Goal: Find specific page/section: Find specific page/section

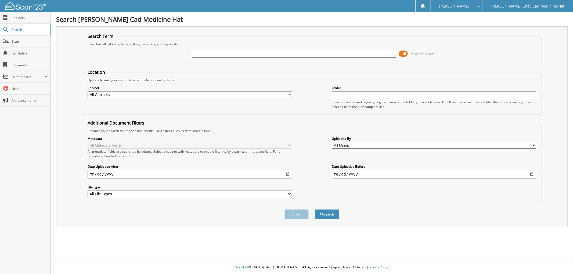
drag, startPoint x: 204, startPoint y: 51, endPoint x: 204, endPoint y: 55, distance: 4.3
click at [204, 51] on input "text" at bounding box center [294, 54] width 204 height 8
type input "numscheid"
click at [315, 210] on button "Search" at bounding box center [327, 215] width 24 height 10
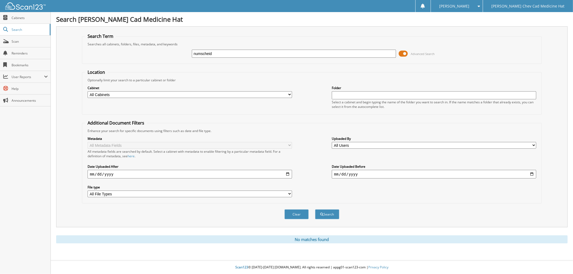
click at [195, 52] on input "numscheid" at bounding box center [294, 54] width 204 height 8
type input "[PERSON_NAME]"
click at [326, 210] on button "Search" at bounding box center [327, 215] width 24 height 10
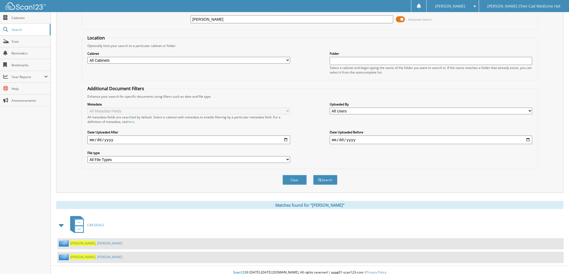
click at [85, 255] on span "[PERSON_NAME]" at bounding box center [82, 257] width 25 height 5
